Goal: Task Accomplishment & Management: Manage account settings

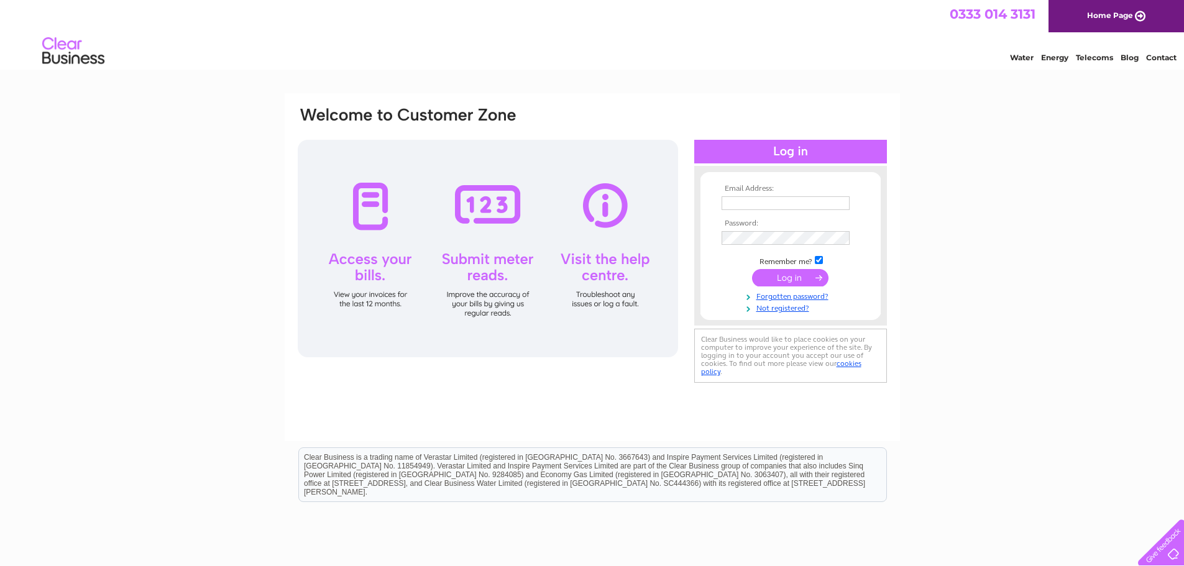
type input "klogann7@aol.com"
click at [786, 282] on input "submit" at bounding box center [790, 277] width 76 height 17
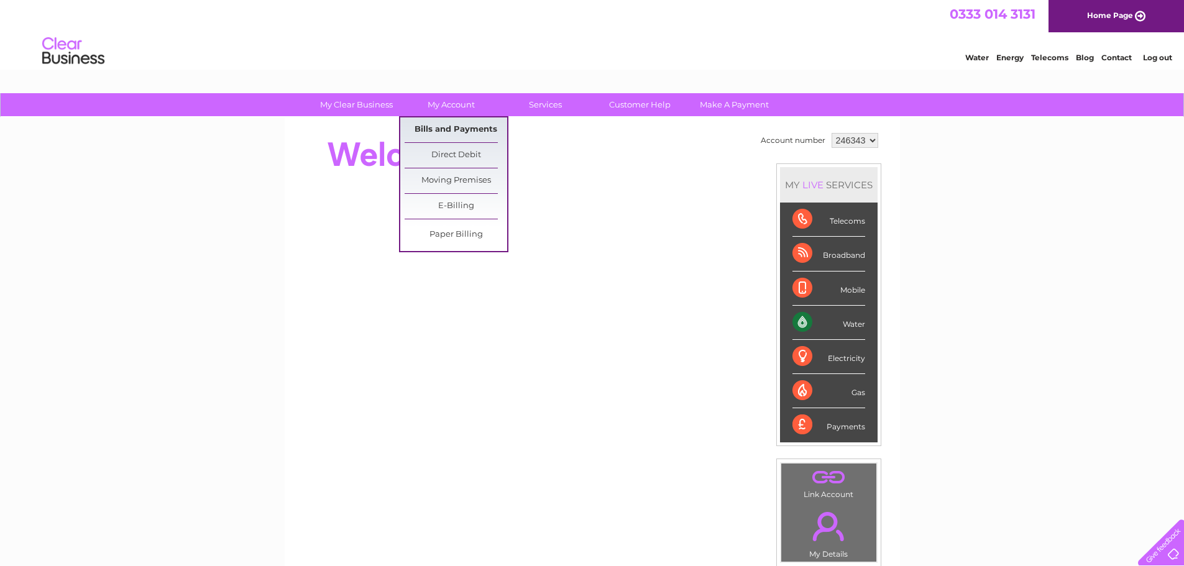
click at [440, 123] on link "Bills and Payments" at bounding box center [456, 129] width 103 height 25
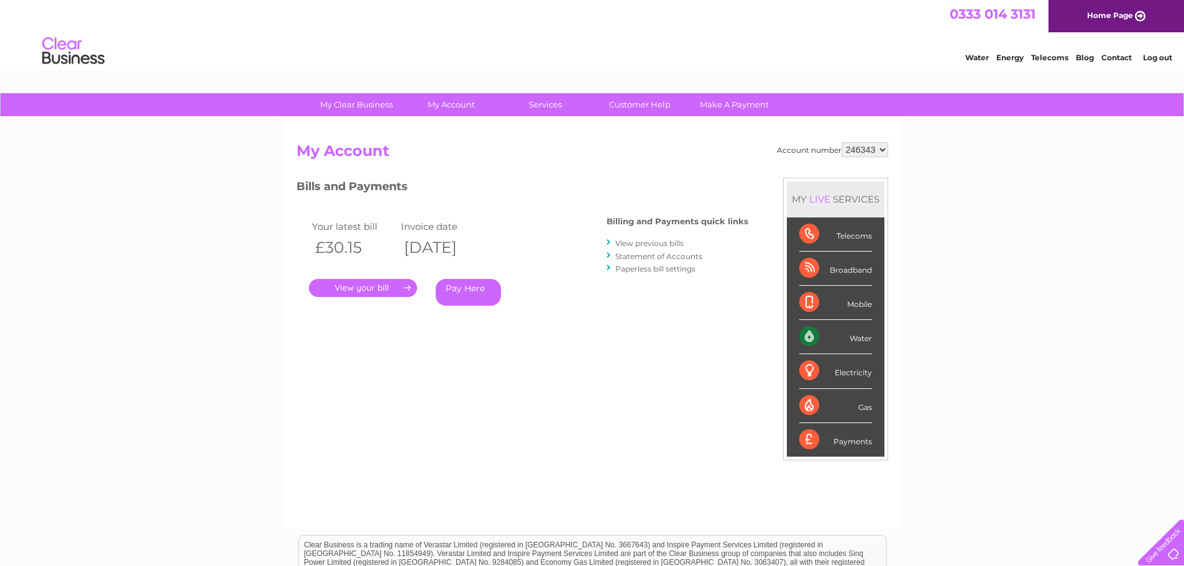
click at [337, 288] on link "." at bounding box center [363, 288] width 108 height 18
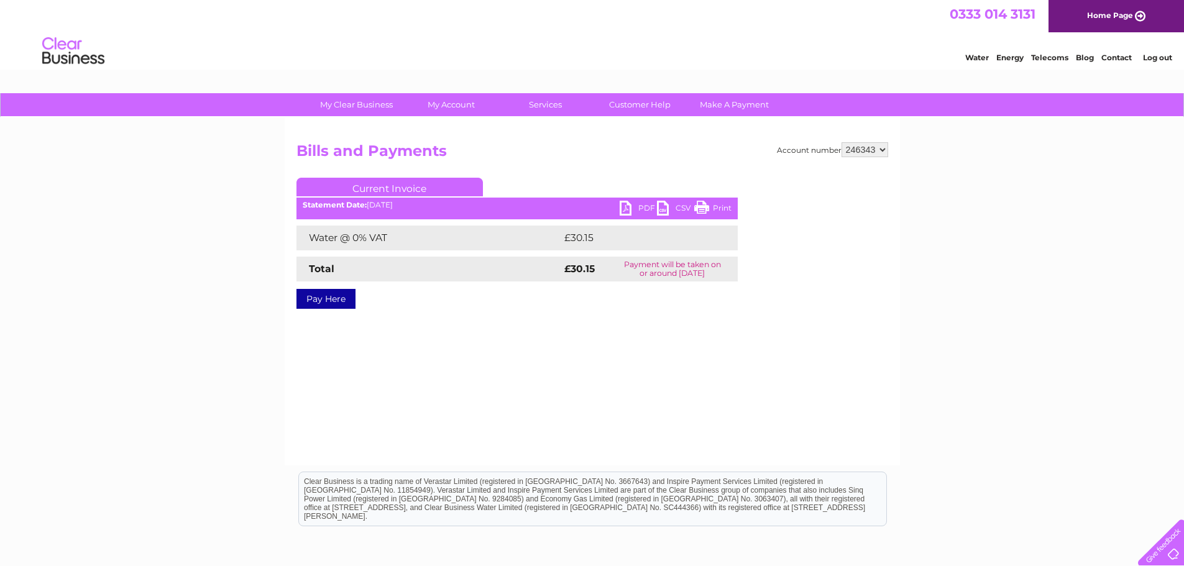
click at [634, 209] on link "PDF" at bounding box center [638, 210] width 37 height 18
click at [633, 207] on link "PDF" at bounding box center [638, 210] width 37 height 18
